Goal: Task Accomplishment & Management: Use online tool/utility

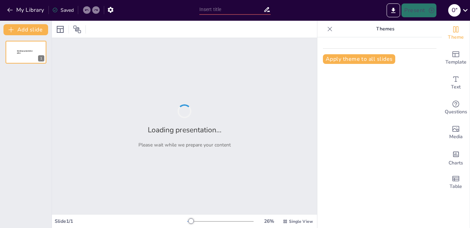
type input "[PERSON_NAME] y la Intervención Filibustera: Contexto de la [DATE][GEOGRAPHIC_D…"
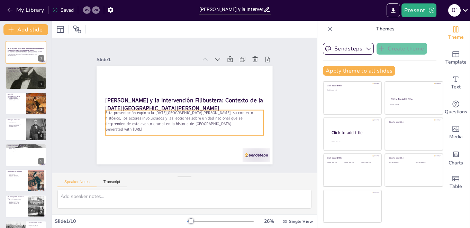
click at [202, 119] on p "Esta presentación explora la [DATE][GEOGRAPHIC_DATA][PERSON_NAME], su contexto …" at bounding box center [181, 118] width 158 height 49
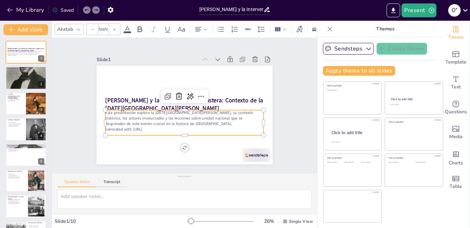
type input "32"
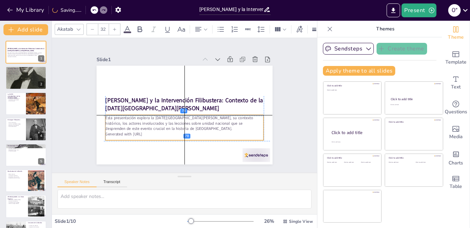
drag, startPoint x: 209, startPoint y: 108, endPoint x: 208, endPoint y: 113, distance: 5.0
click at [208, 113] on p "Esta presentación explora la [DATE][GEOGRAPHIC_DATA][PERSON_NAME], su contexto …" at bounding box center [182, 123] width 159 height 33
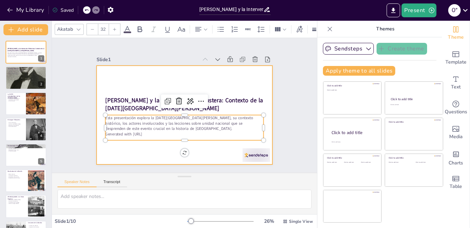
click at [212, 151] on div at bounding box center [178, 112] width 197 height 191
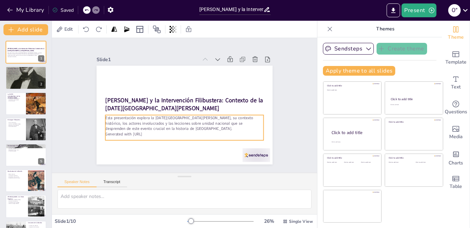
click at [157, 134] on p "Generated with [URL]" at bounding box center [178, 133] width 156 height 38
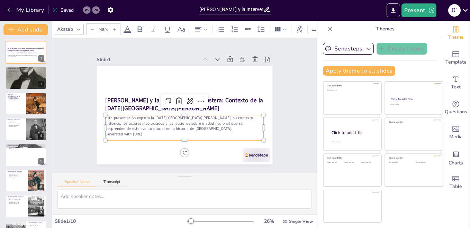
type input "32"
click at [152, 130] on p "Generated with [URL]" at bounding box center [163, 124] width 110 height 121
click at [152, 131] on p "Generated with [URL]" at bounding box center [175, 133] width 152 height 54
click at [152, 131] on p "Generated with [URL]" at bounding box center [178, 133] width 156 height 38
drag, startPoint x: 152, startPoint y: 131, endPoint x: 101, endPoint y: 134, distance: 51.2
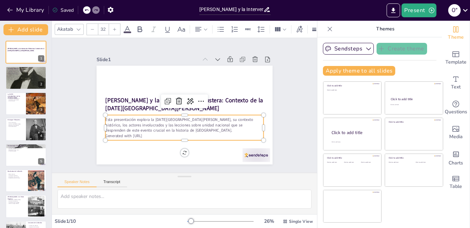
click at [137, 134] on p "Generated with [URL]" at bounding box center [202, 131] width 131 height 98
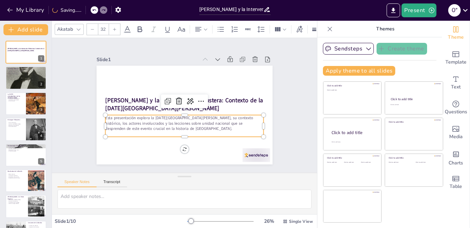
click at [81, 140] on div "Slide 1 [PERSON_NAME] y la Intervención Filibustera: Contexto de la [DATE][GEOG…" at bounding box center [184, 105] width 241 height 179
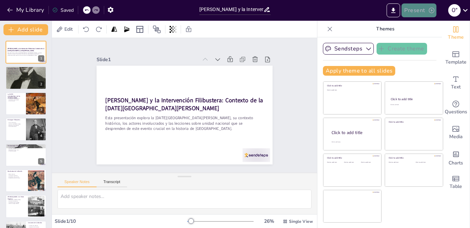
click at [415, 12] on button "Present" at bounding box center [418, 10] width 35 height 14
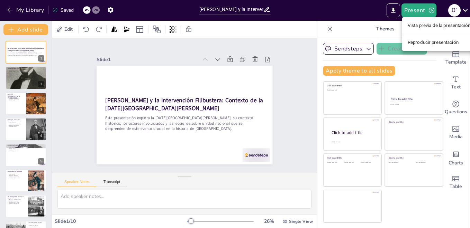
click at [424, 27] on li "Vista previa de la presentación" at bounding box center [439, 25] width 74 height 11
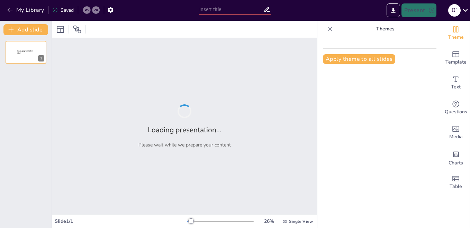
type input "[PERSON_NAME] y la Intervención Filibustera: Contexto de la [DATE][GEOGRAPHIC_D…"
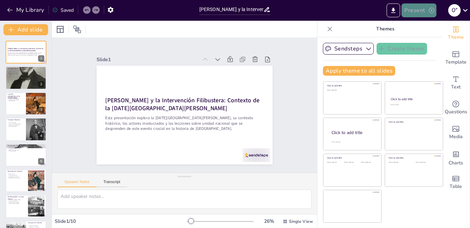
click at [429, 11] on icon "button" at bounding box center [432, 11] width 6 height 6
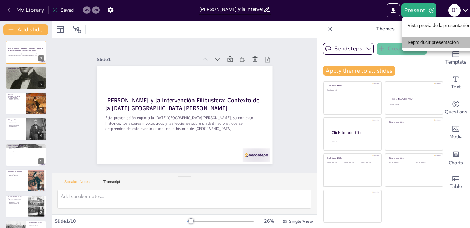
click at [425, 43] on li "Reproducir presentación" at bounding box center [439, 42] width 74 height 11
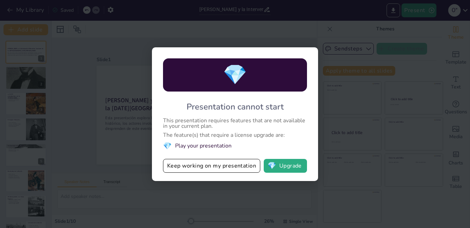
click at [285, 44] on div "💎 Presentation cannot start This presentation requires features that are not av…" at bounding box center [235, 114] width 470 height 228
click at [300, 31] on div "💎 Presentation cannot start This presentation requires features that are not av…" at bounding box center [235, 114] width 470 height 228
click at [226, 164] on button "Keep working on my presentation" at bounding box center [211, 166] width 97 height 14
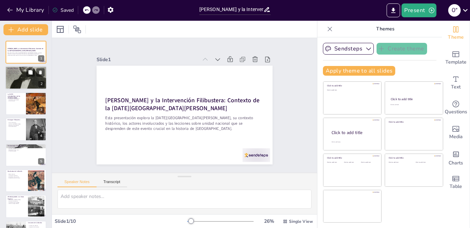
click at [31, 82] on div at bounding box center [26, 78] width 42 height 66
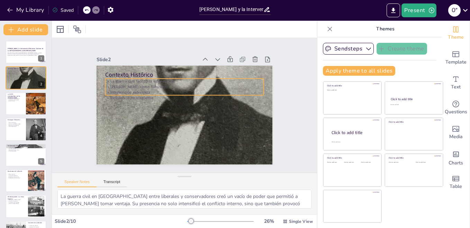
click at [147, 80] on p "La guerra civil facilitó la intervención" at bounding box center [202, 89] width 110 height 121
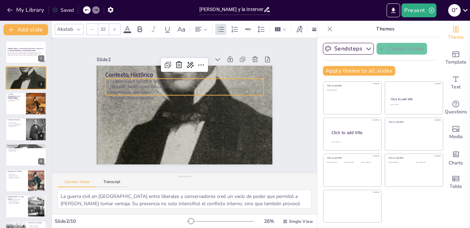
click at [85, 124] on div "Slide 1 [PERSON_NAME] y la Intervención Filibustera: Contexto de la [DATE][GEOG…" at bounding box center [183, 105] width 231 height 239
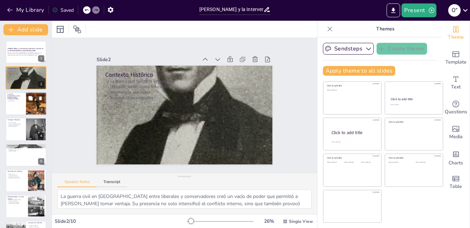
click at [17, 103] on div at bounding box center [26, 104] width 42 height 24
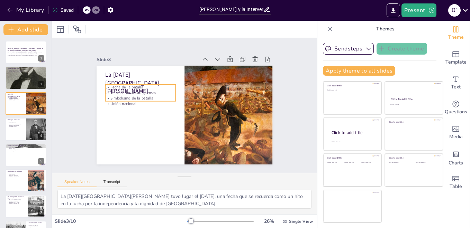
click at [186, 92] on p "Valor de los nicaragüenses" at bounding box center [192, 60] width 13 height 71
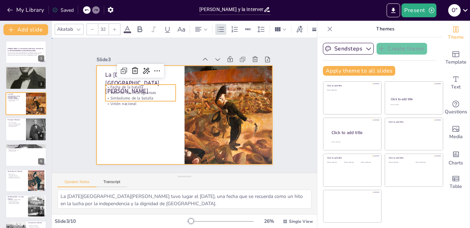
click at [98, 115] on div at bounding box center [180, 115] width 201 height 162
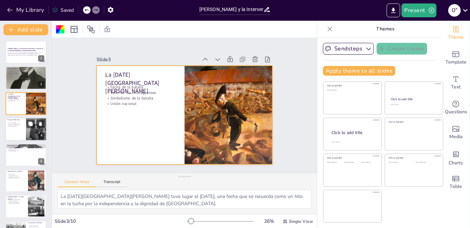
click at [29, 128] on div at bounding box center [36, 130] width 21 height 30
type textarea "El ataque de los filibusteros fue intenso y bien organizado, lo que representó …"
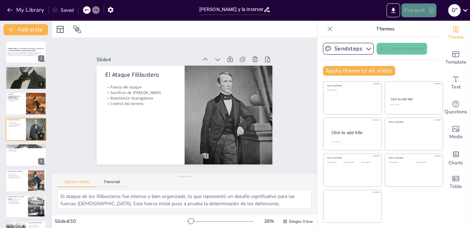
click at [416, 9] on button "Present" at bounding box center [418, 10] width 35 height 14
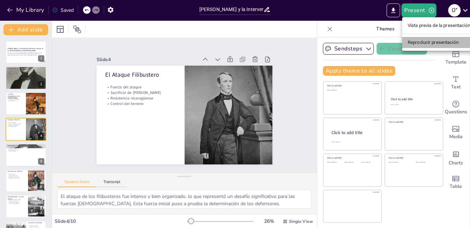
click at [434, 39] on li "Reproducir presentación" at bounding box center [439, 42] width 74 height 11
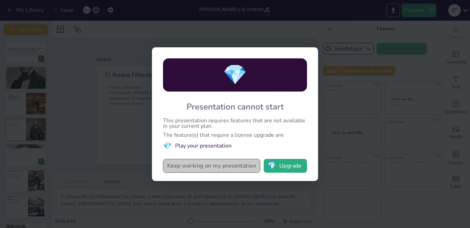
click at [224, 164] on button "Keep working on my presentation" at bounding box center [211, 166] width 97 height 14
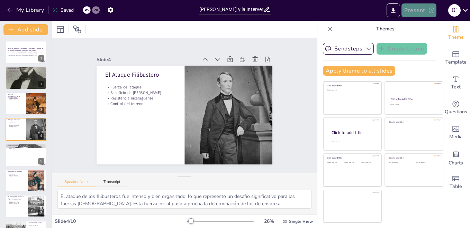
click at [429, 10] on icon "button" at bounding box center [432, 11] width 6 height 6
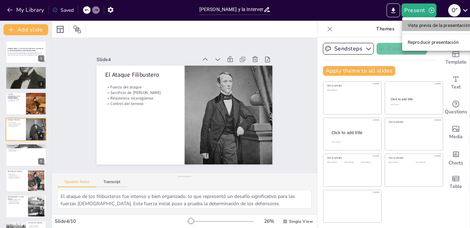
click at [421, 26] on li "Vista previa de la presentación" at bounding box center [439, 25] width 74 height 11
